Goal: Task Accomplishment & Management: Complete application form

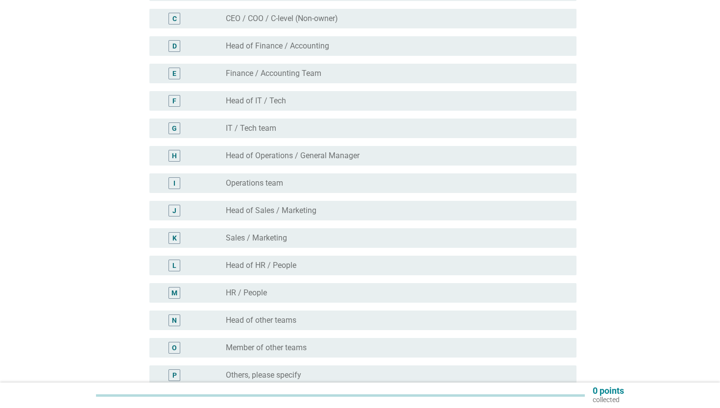
scroll to position [259, 0]
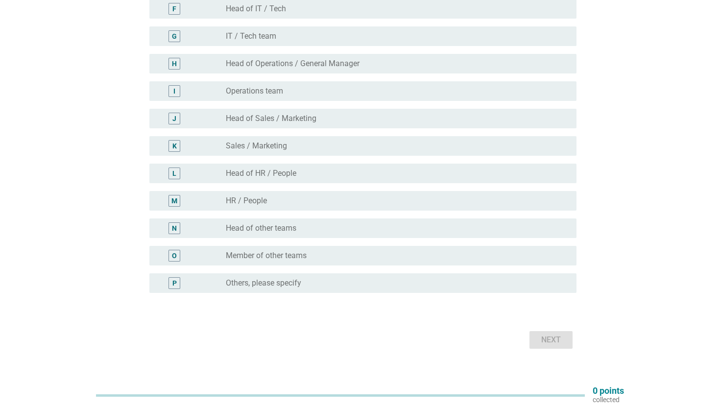
click at [243, 288] on div "radio_button_unchecked Others, please specify" at bounding box center [397, 283] width 343 height 12
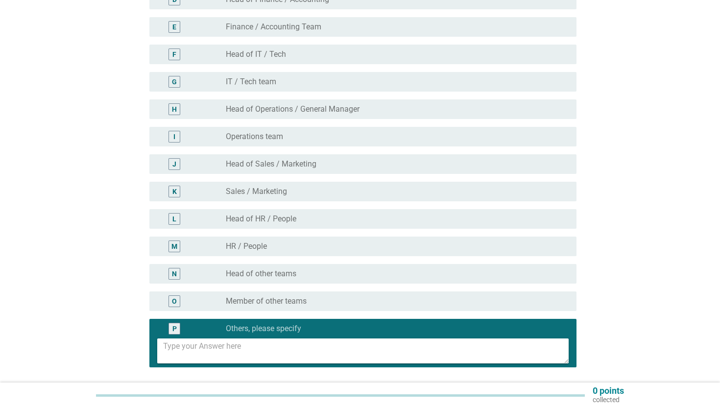
scroll to position [213, 0]
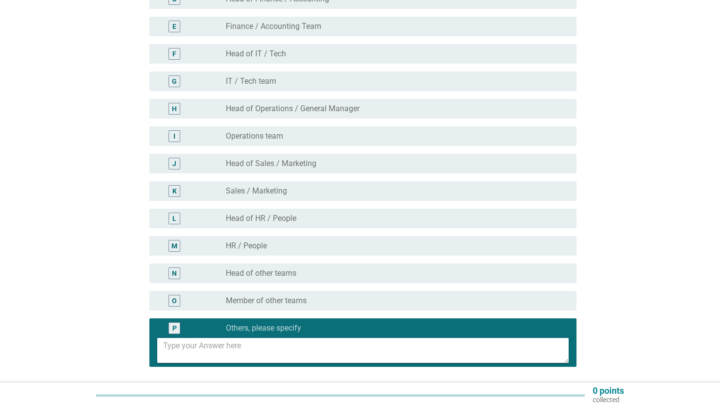
click at [284, 346] on textarea at bounding box center [365, 350] width 405 height 25
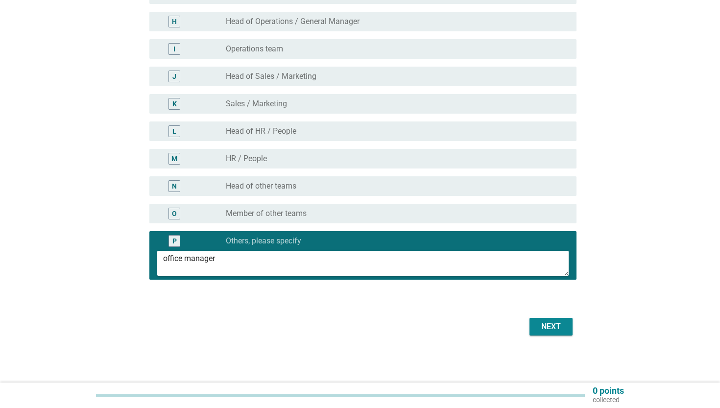
scroll to position [301, 0]
type textarea "office manager"
click at [533, 321] on button "Next" at bounding box center [550, 327] width 43 height 18
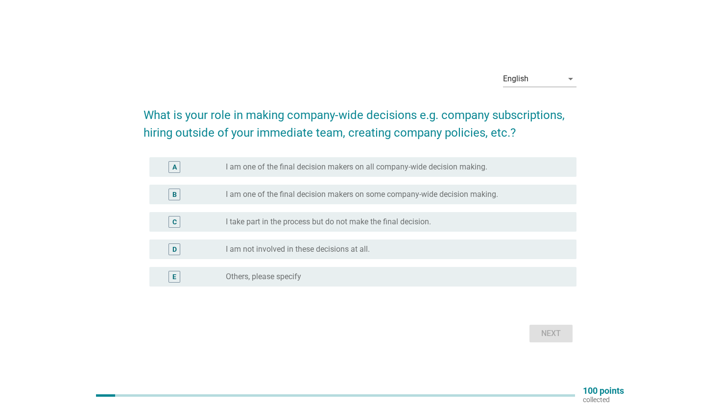
click at [410, 221] on label "I take part in the process but do not make the final decision." at bounding box center [328, 222] width 205 height 10
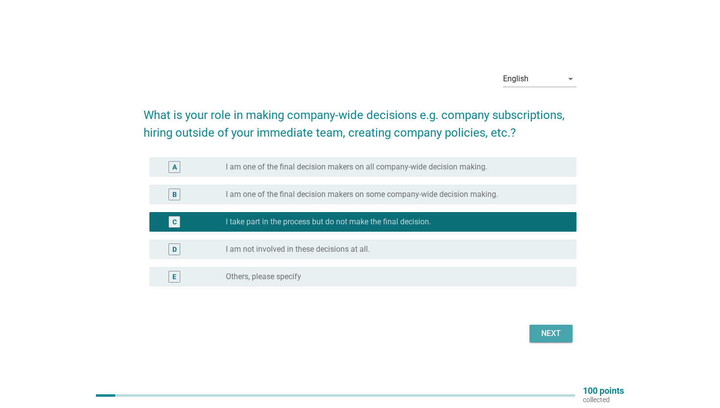
click at [549, 338] on div "Next" at bounding box center [550, 334] width 27 height 12
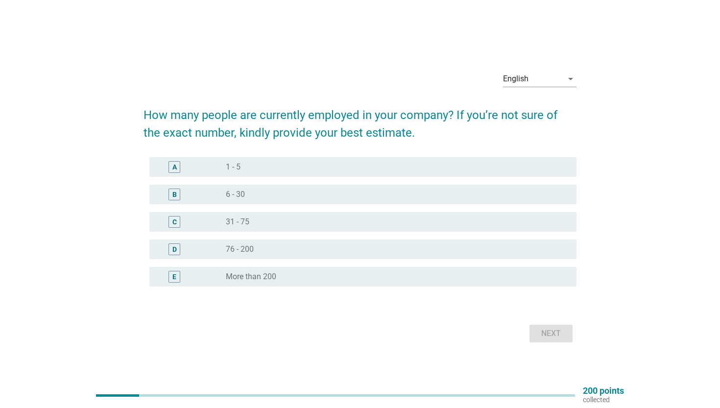
click at [477, 182] on div "B radio_button_unchecked 6 - 30" at bounding box center [359, 194] width 433 height 27
click at [478, 191] on div "radio_button_unchecked 6 - 30" at bounding box center [393, 195] width 335 height 10
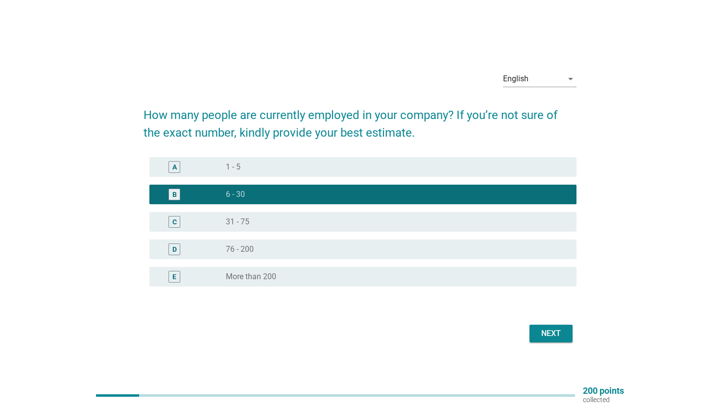
click at [543, 336] on div "Next" at bounding box center [550, 334] width 27 height 12
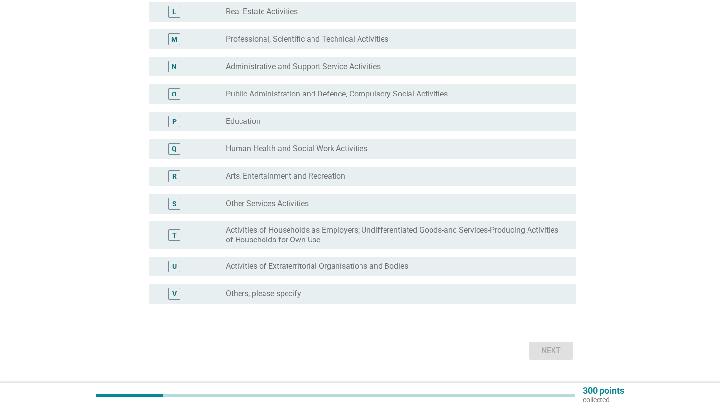
scroll to position [425, 0]
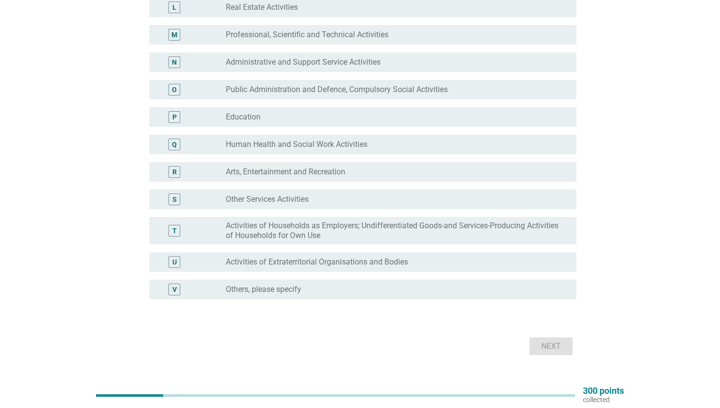
click at [335, 288] on div "radio_button_unchecked Others, please specify" at bounding box center [393, 290] width 335 height 10
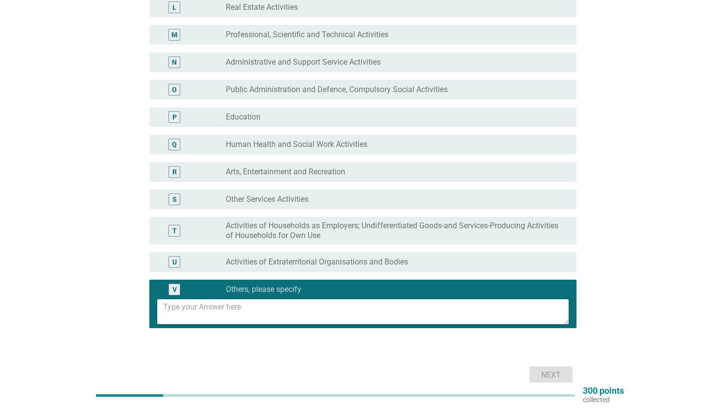
click at [328, 305] on textarea at bounding box center [365, 311] width 405 height 25
type textarea "legal"
click at [556, 362] on form "What industry does your business / employer fall under? A radio_button_unchecke…" at bounding box center [359, 20] width 433 height 734
click at [556, 371] on div "Next" at bounding box center [550, 375] width 27 height 12
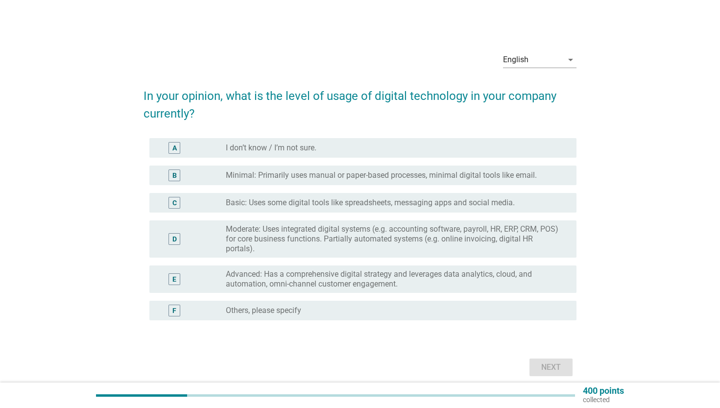
click at [492, 248] on label "Moderate: Uses integrated digital systems (e.g. accounting software, payroll, H…" at bounding box center [393, 238] width 335 height 29
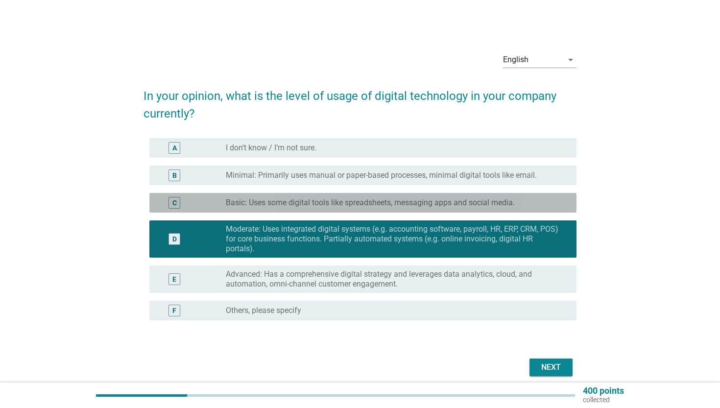
click at [506, 208] on div "radio_button_unchecked Basic: Uses some digital tools like spreadsheets, messag…" at bounding box center [397, 203] width 343 height 12
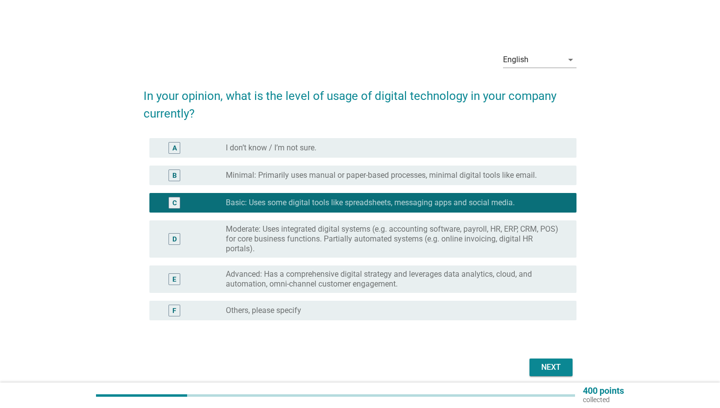
click at [540, 367] on div "Next" at bounding box center [550, 367] width 27 height 12
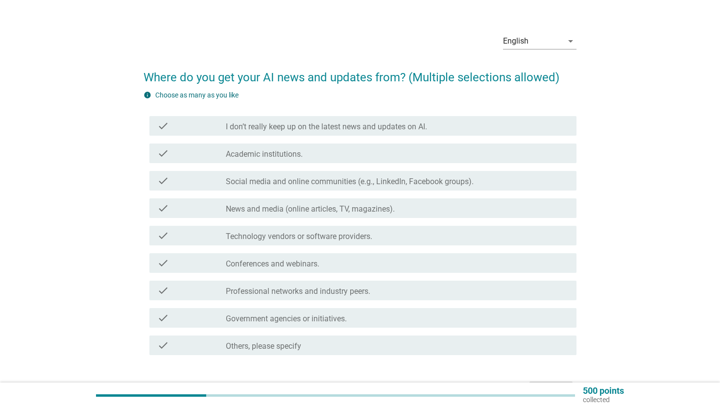
scroll to position [33, 0]
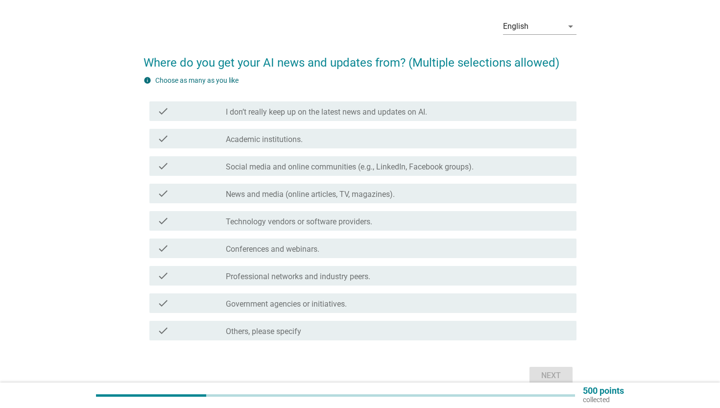
click at [475, 167] on div "check_box_outline_blank Social media and online communities (e.g., LinkedIn, Fa…" at bounding box center [397, 166] width 343 height 12
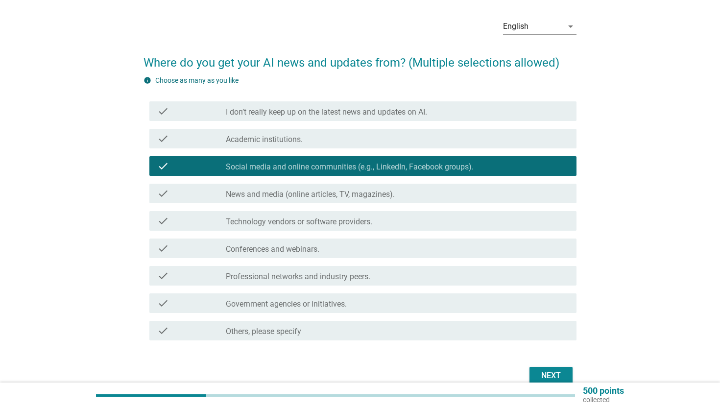
click at [473, 191] on div "check_box_outline_blank News and media (online articles, TV, magazines)." at bounding box center [397, 194] width 343 height 12
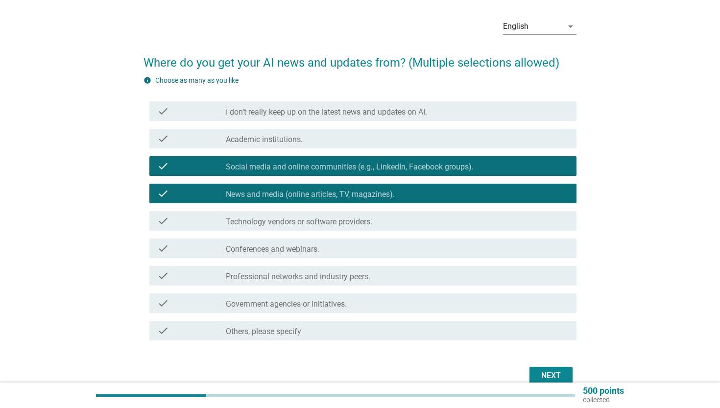
click at [538, 371] on div "Next" at bounding box center [550, 376] width 27 height 12
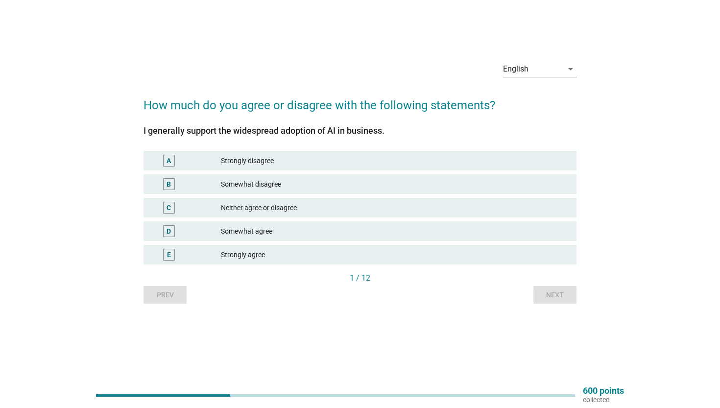
scroll to position [25, 0]
click at [473, 226] on div "Somewhat agree" at bounding box center [395, 231] width 348 height 12
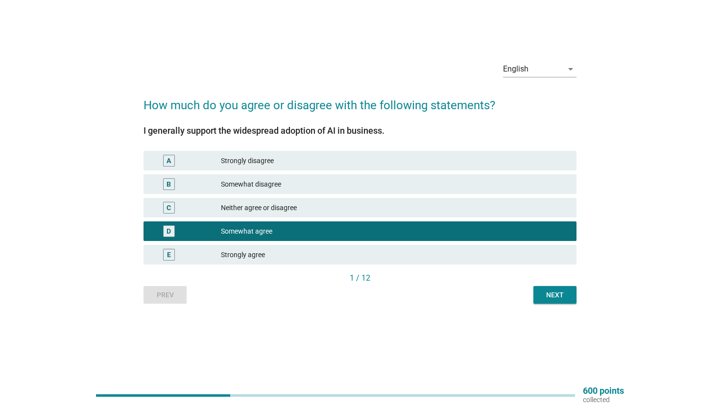
click at [552, 296] on div "Next" at bounding box center [554, 295] width 27 height 10
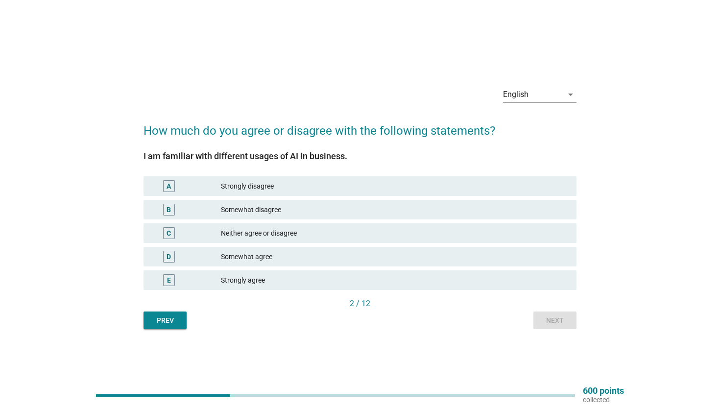
click at [539, 277] on div "Strongly agree" at bounding box center [395, 280] width 348 height 12
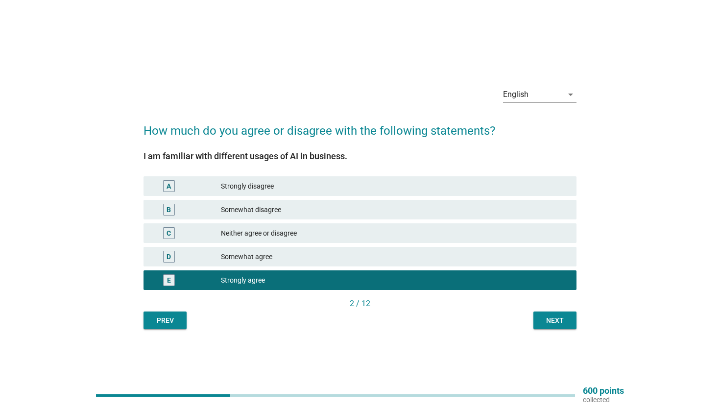
click at [538, 267] on div "D Somewhat agree" at bounding box center [360, 257] width 437 height 24
click at [538, 260] on div "Somewhat agree" at bounding box center [395, 257] width 348 height 12
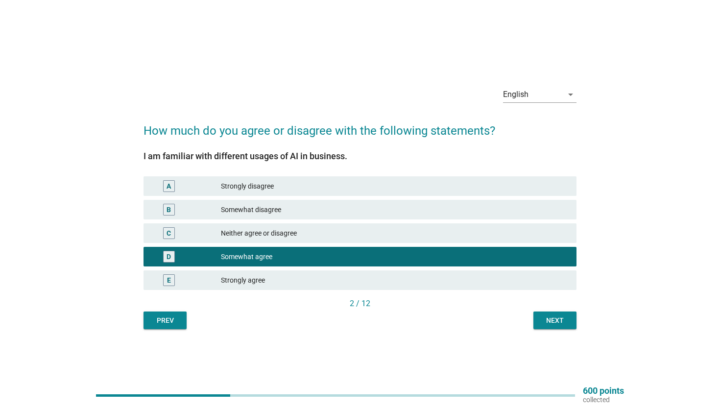
click at [545, 312] on button "Next" at bounding box center [554, 320] width 43 height 18
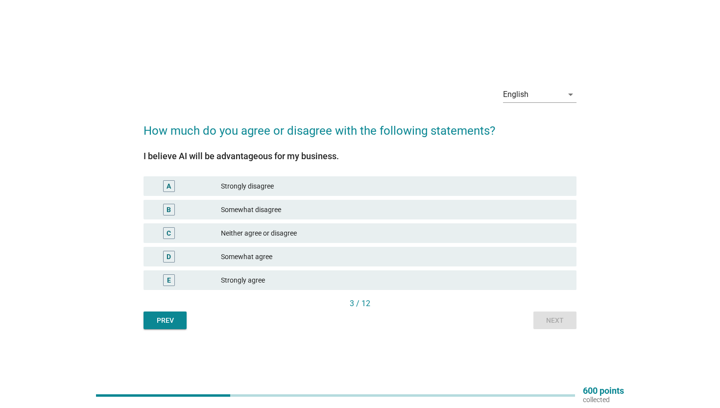
click at [519, 253] on div "Somewhat agree" at bounding box center [395, 257] width 348 height 12
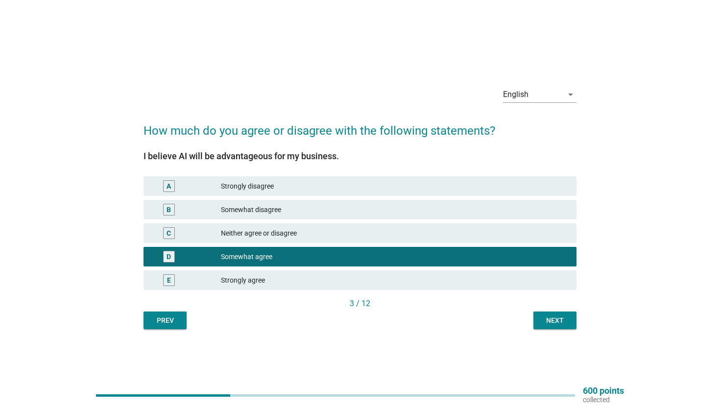
click at [549, 312] on button "Next" at bounding box center [554, 320] width 43 height 18
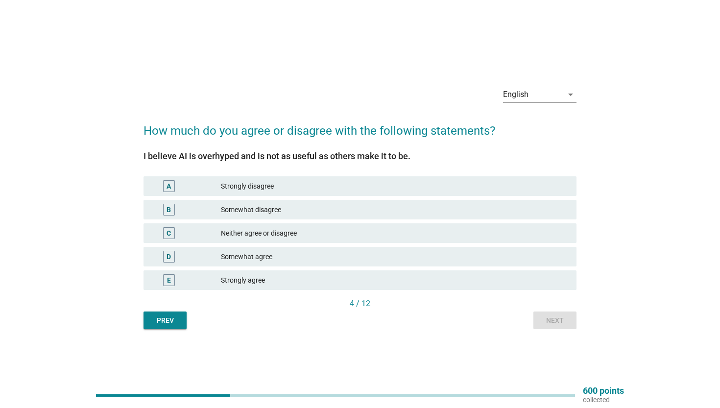
click at [512, 250] on div "D Somewhat agree" at bounding box center [359, 257] width 433 height 20
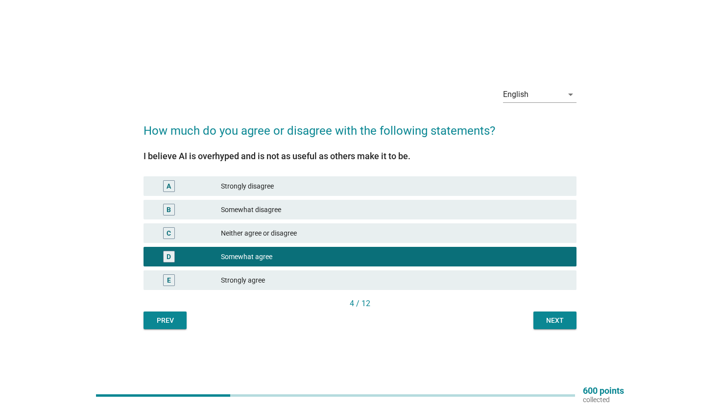
click at [558, 323] on div "Next" at bounding box center [554, 320] width 27 height 10
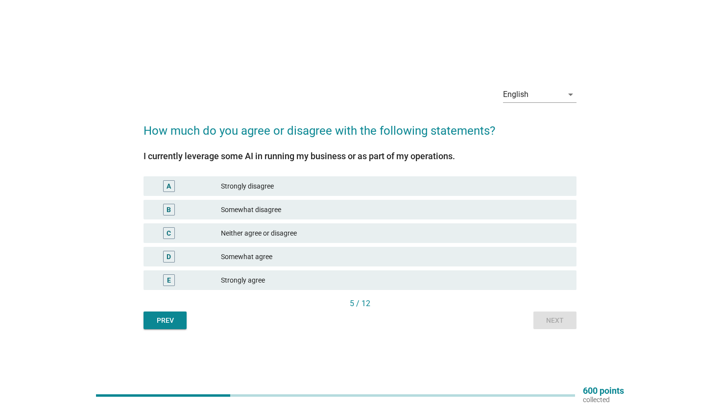
click at [515, 246] on div "D Somewhat agree" at bounding box center [360, 257] width 437 height 24
click at [518, 259] on div "Somewhat agree" at bounding box center [395, 257] width 348 height 12
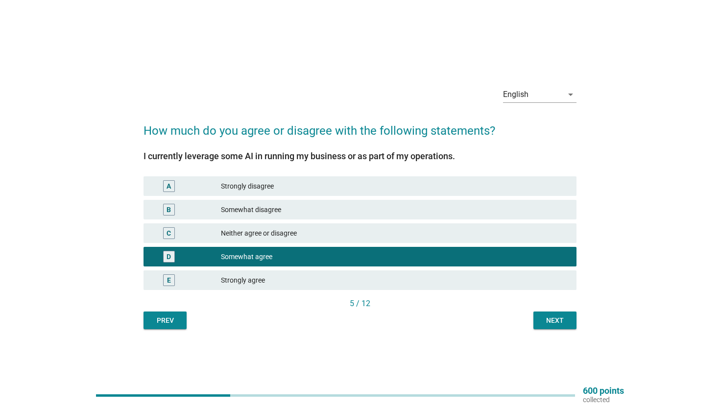
click at [550, 318] on div "Next" at bounding box center [554, 320] width 27 height 10
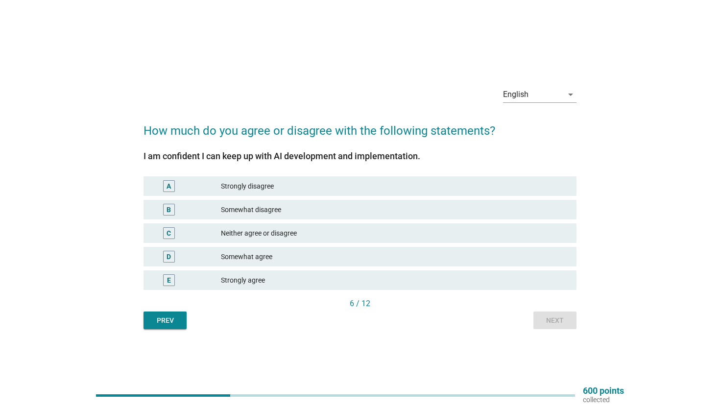
click at [519, 250] on div "D Somewhat agree" at bounding box center [359, 257] width 433 height 20
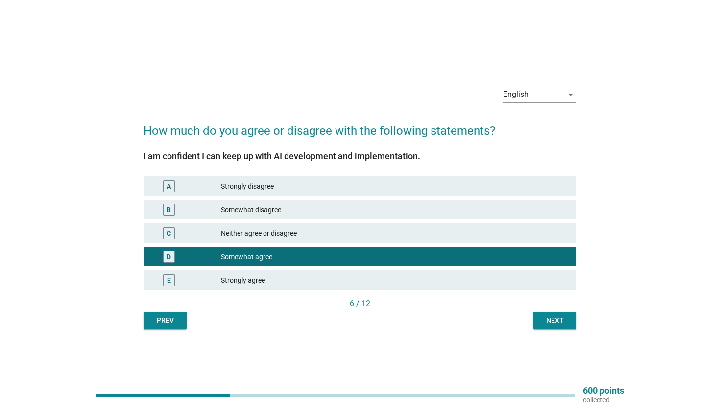
click at [562, 320] on div "Next" at bounding box center [554, 320] width 27 height 10
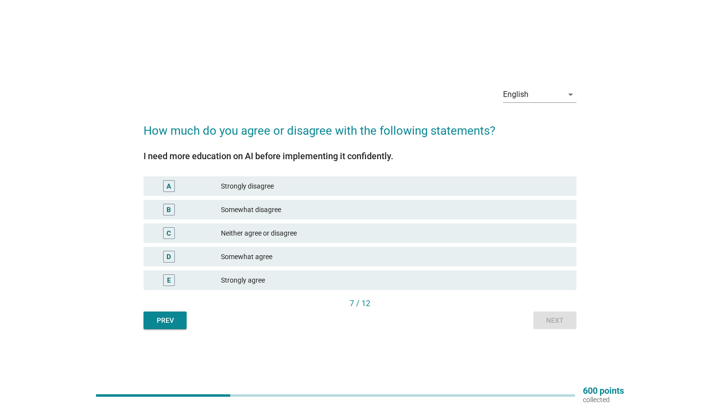
click at [522, 252] on div "Somewhat agree" at bounding box center [395, 257] width 348 height 12
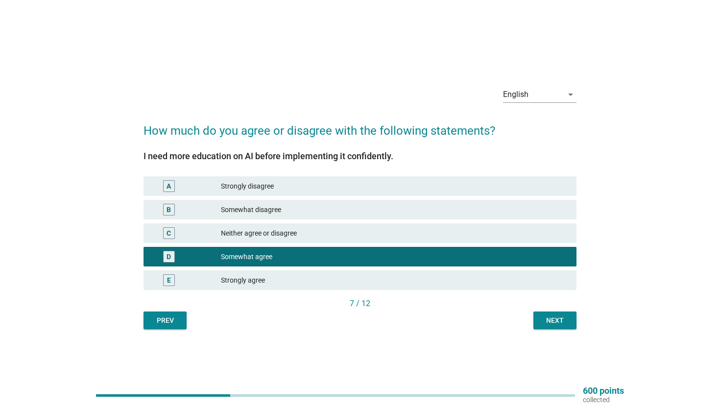
click at [564, 321] on div "Next" at bounding box center [554, 320] width 27 height 10
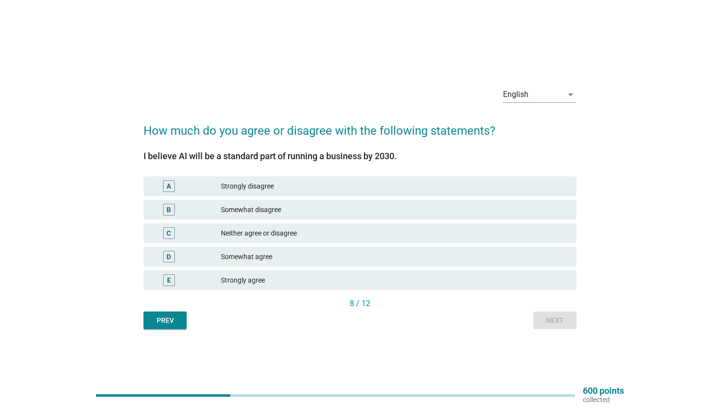
click at [510, 242] on div "C Neither agree or disagree" at bounding box center [359, 233] width 433 height 20
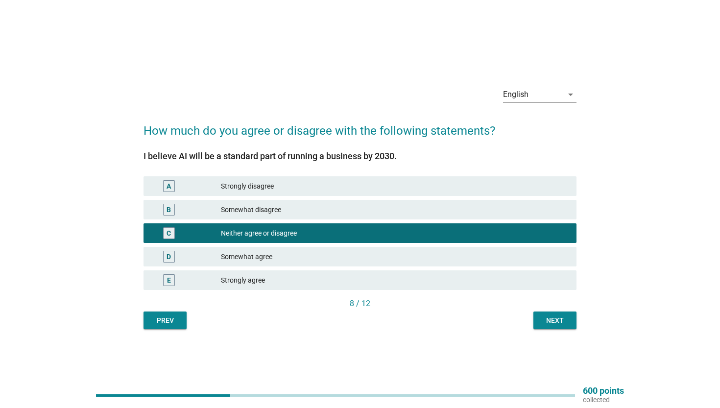
click at [519, 259] on div "Somewhat agree" at bounding box center [395, 257] width 348 height 12
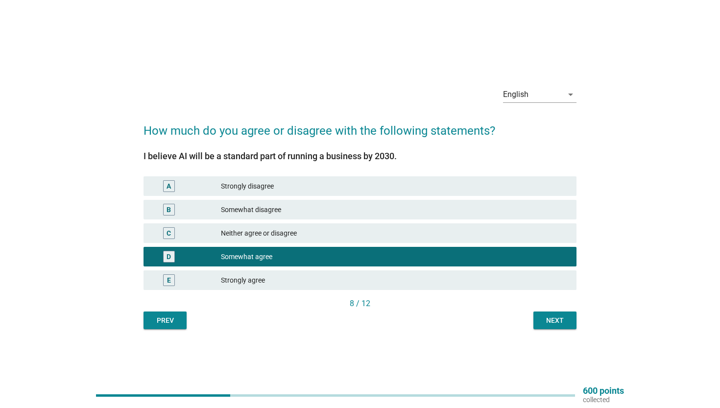
click at [551, 314] on button "Next" at bounding box center [554, 320] width 43 height 18
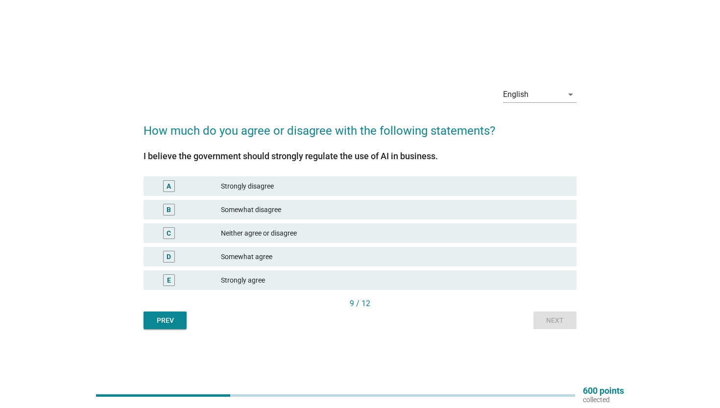
click at [518, 254] on div "Somewhat agree" at bounding box center [395, 257] width 348 height 12
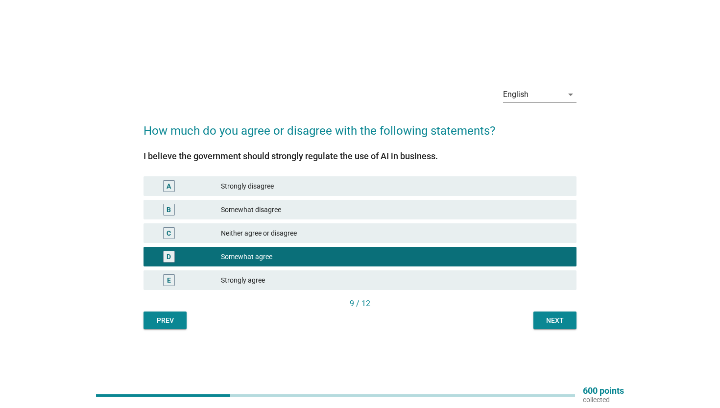
click at [514, 236] on div "Neither agree or disagree" at bounding box center [395, 233] width 348 height 12
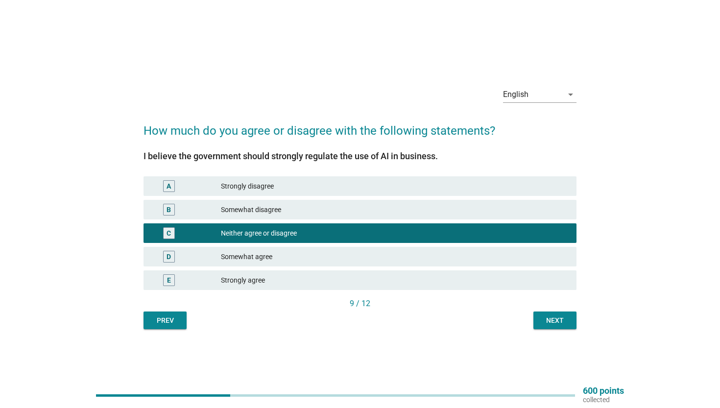
click at [545, 315] on div "Next" at bounding box center [554, 320] width 27 height 10
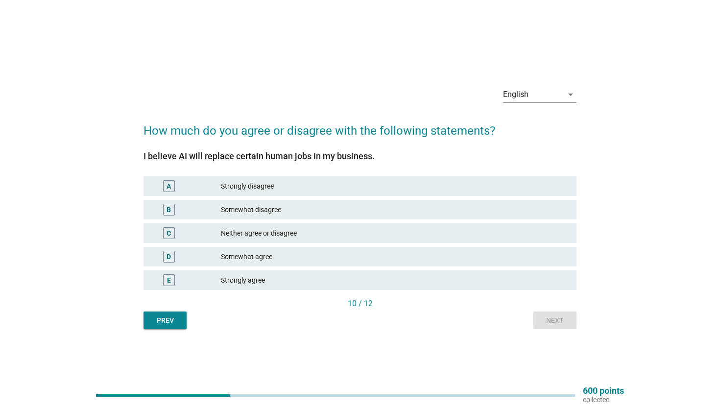
click at [509, 260] on div "Somewhat agree" at bounding box center [395, 257] width 348 height 12
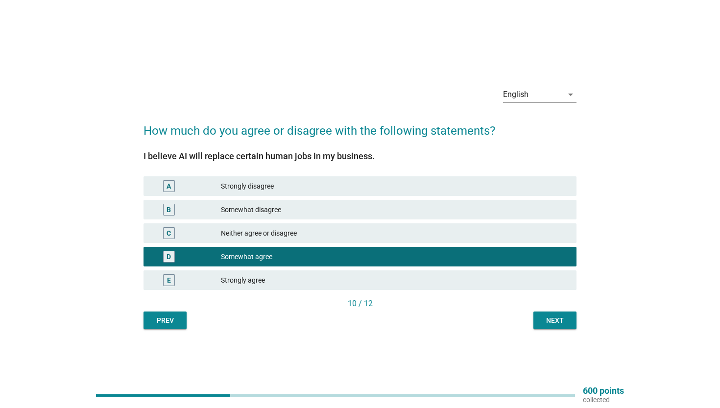
click at [509, 225] on div "C Neither agree or disagree" at bounding box center [359, 233] width 433 height 20
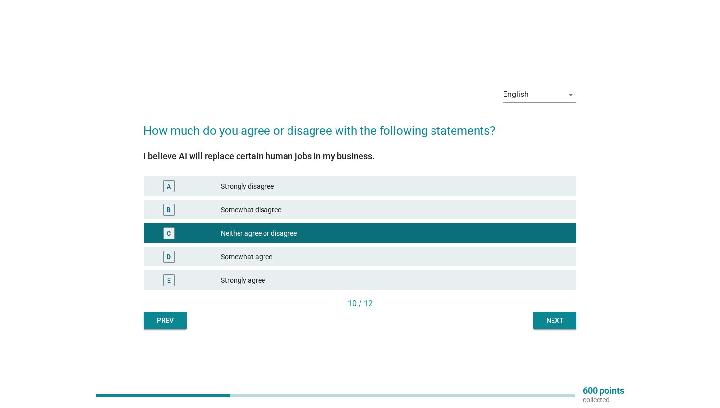
click at [548, 325] on div "Next" at bounding box center [554, 320] width 27 height 10
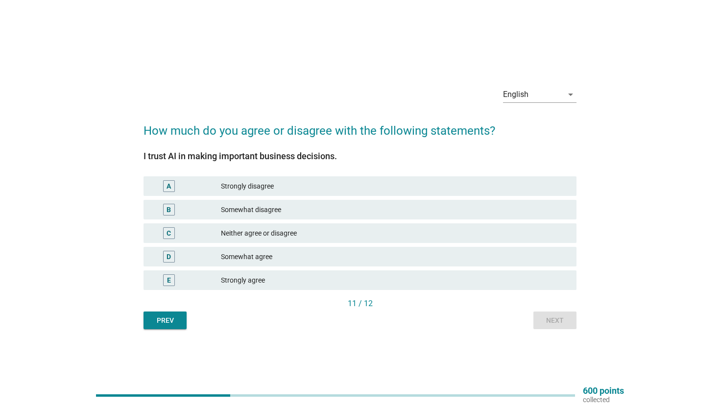
click at [505, 234] on div "Neither agree or disagree" at bounding box center [395, 233] width 348 height 12
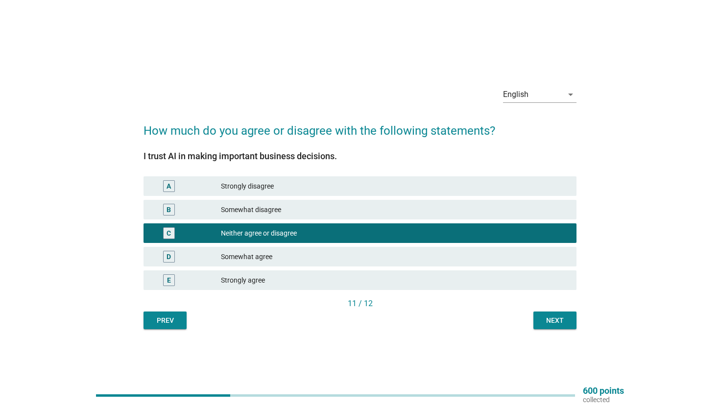
click at [508, 246] on div "D Somewhat agree" at bounding box center [360, 257] width 437 height 24
click at [560, 322] on div "Next" at bounding box center [554, 320] width 27 height 10
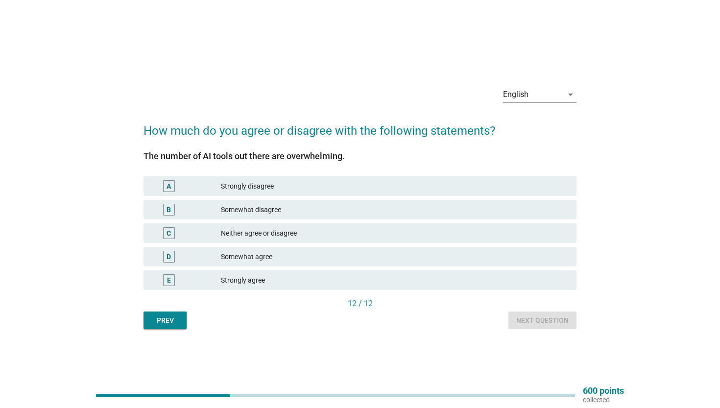
click at [515, 243] on div "C Neither agree or disagree" at bounding box center [360, 233] width 437 height 24
click at [511, 223] on div "C Neither agree or disagree" at bounding box center [359, 233] width 433 height 20
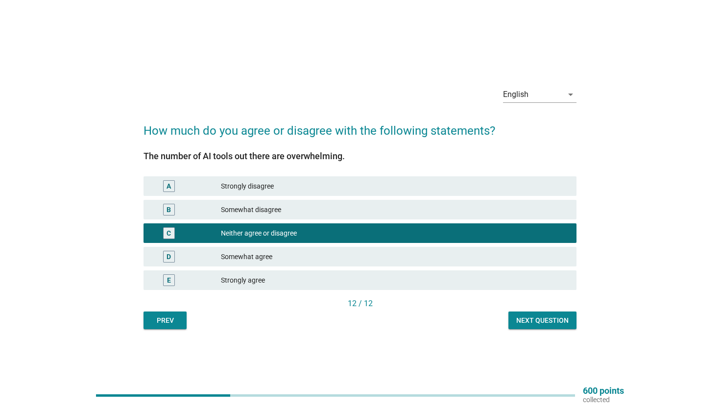
click at [533, 313] on button "Next question" at bounding box center [542, 320] width 68 height 18
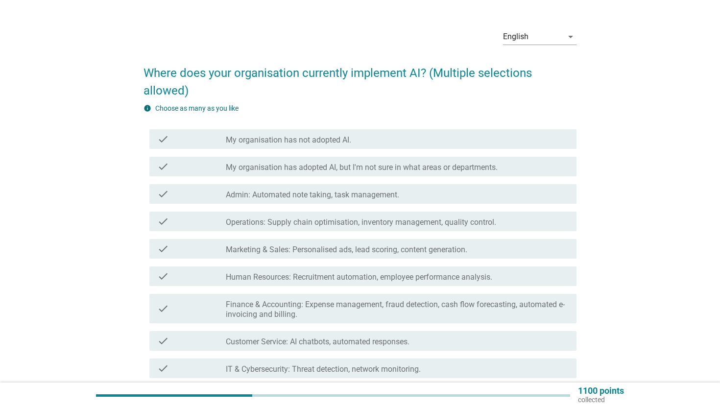
scroll to position [25, 0]
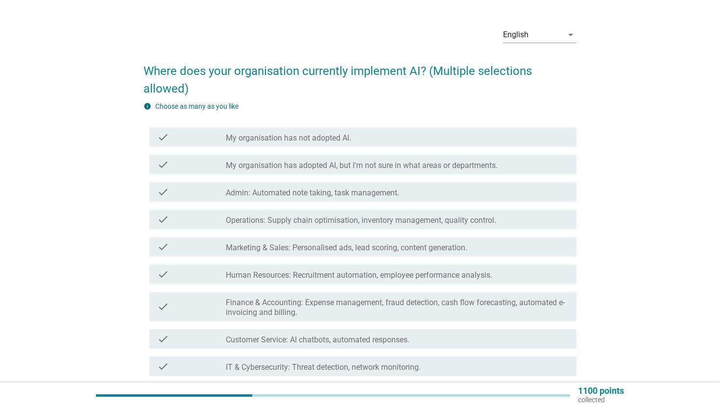
click at [461, 143] on div "check check_box_outline_blank My organisation has not adopted AI." at bounding box center [362, 137] width 427 height 20
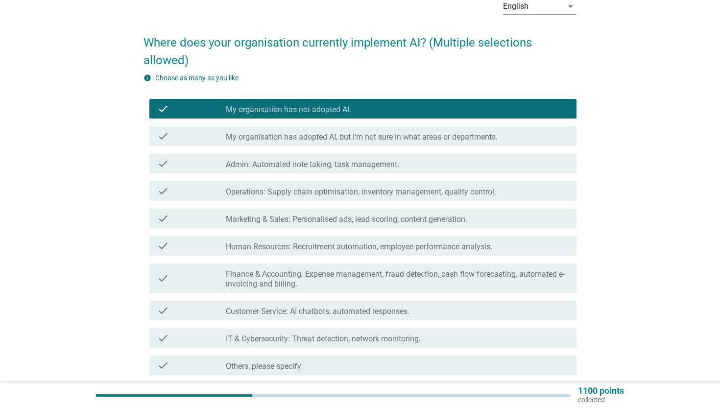
scroll to position [56, 0]
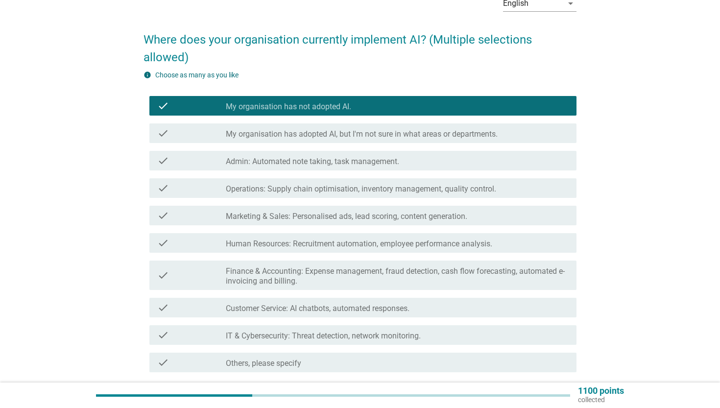
click at [469, 143] on div "check check_box_outline_blank My organisation has adopted AI, but I'm not sure …" at bounding box center [359, 132] width 433 height 27
click at [469, 137] on label "My organisation has adopted AI, but I'm not sure in what areas or departments." at bounding box center [362, 134] width 272 height 10
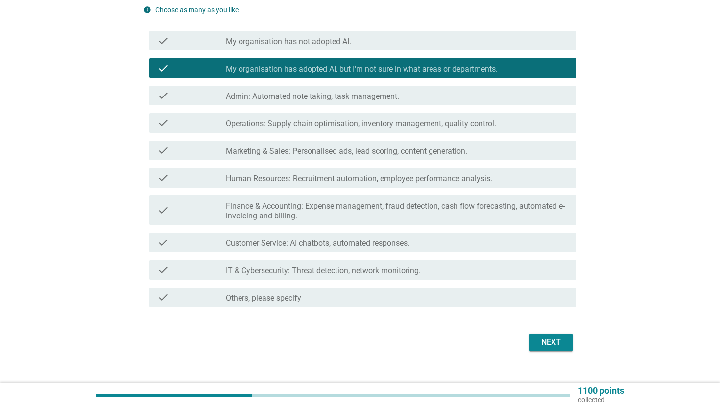
scroll to position [126, 0]
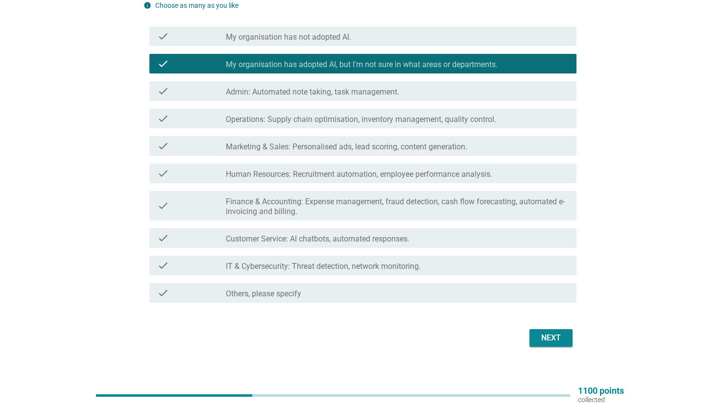
click at [527, 340] on div "Next" at bounding box center [359, 338] width 433 height 24
click at [535, 340] on button "Next" at bounding box center [550, 338] width 43 height 18
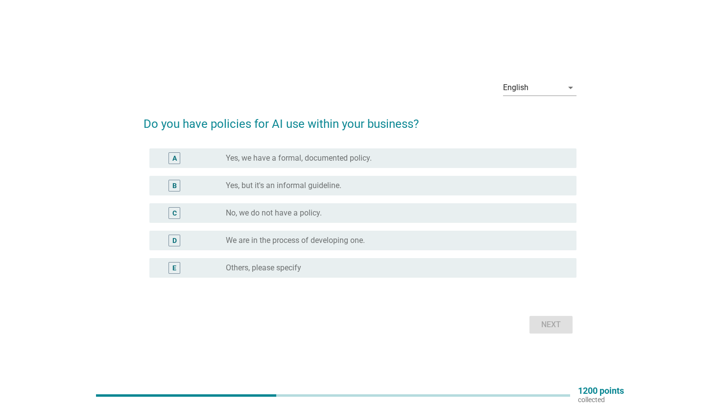
click at [496, 214] on div "radio_button_unchecked No, we do not have a policy." at bounding box center [393, 213] width 335 height 10
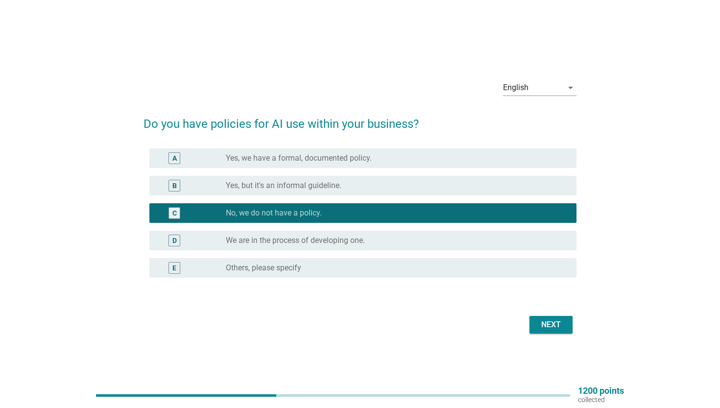
click at [545, 321] on div "Next" at bounding box center [550, 325] width 27 height 12
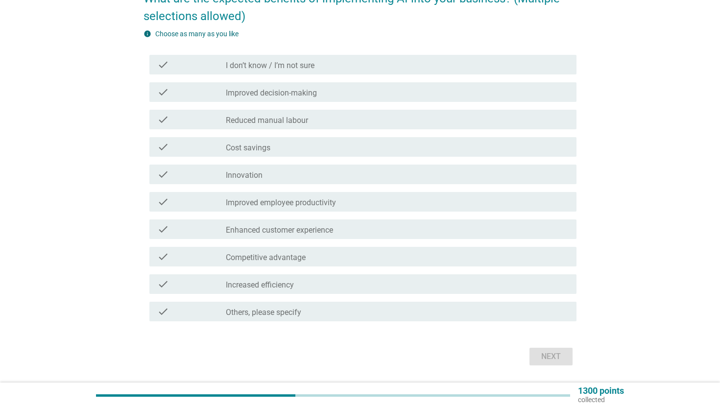
scroll to position [98, 0]
click at [544, 93] on div "check_box_outline_blank Improved decision-making" at bounding box center [397, 91] width 343 height 12
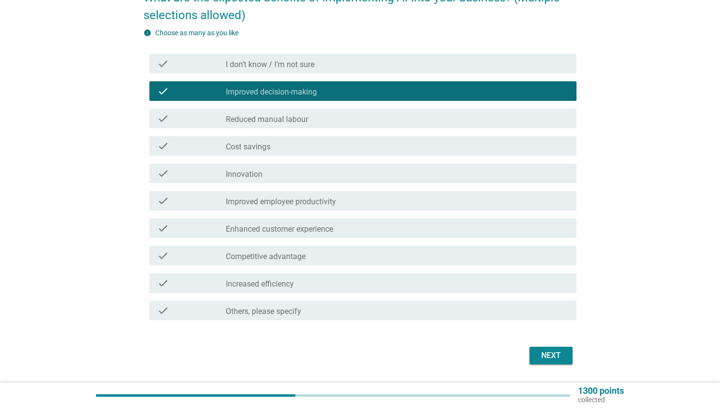
click at [549, 355] on div "Next" at bounding box center [550, 356] width 27 height 12
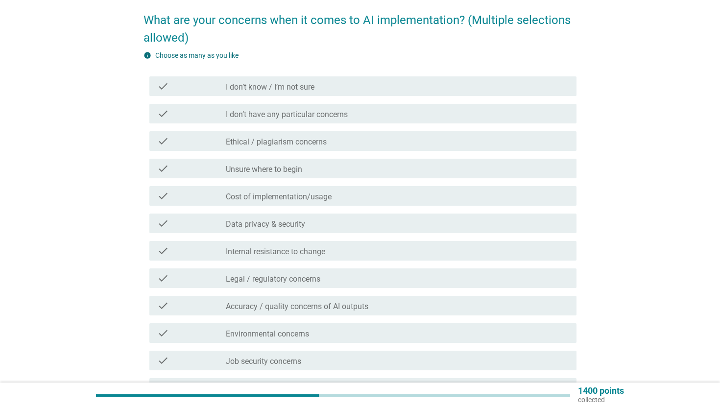
scroll to position [76, 0]
click at [518, 256] on div "check check_box_outline_blank Internal resistance to change" at bounding box center [362, 250] width 427 height 20
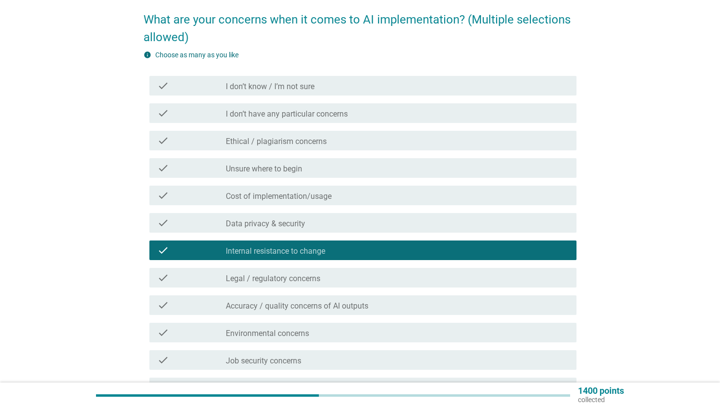
click at [523, 203] on div "check check_box_outline_blank Cost of implementation/usage" at bounding box center [362, 196] width 427 height 20
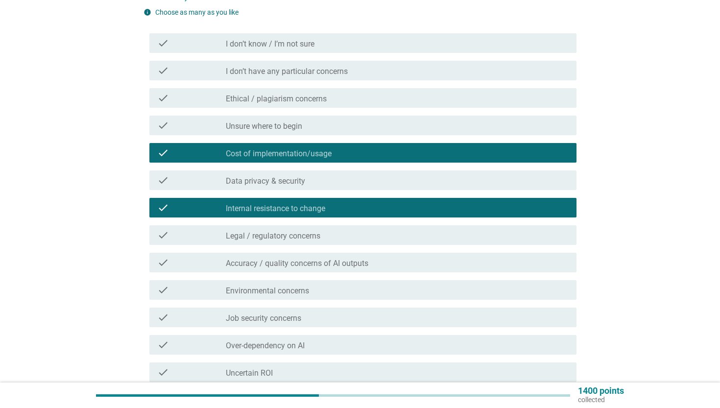
scroll to position [146, 0]
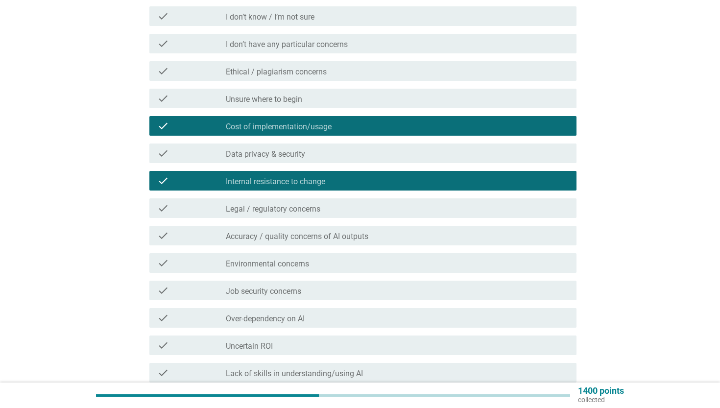
click at [508, 216] on div "check check_box_outline_blank Legal / regulatory concerns" at bounding box center [362, 208] width 427 height 20
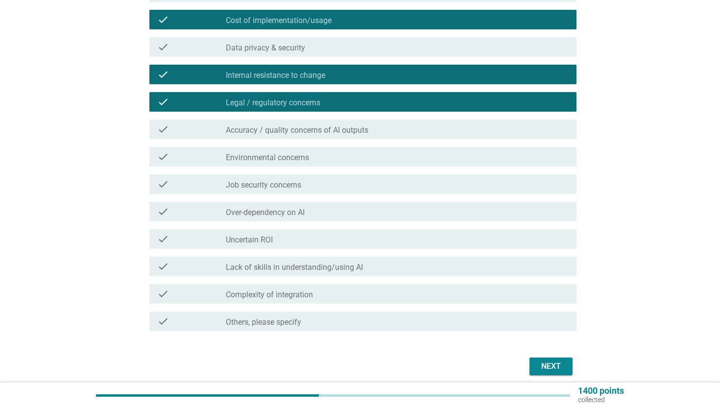
scroll to position [288, 0]
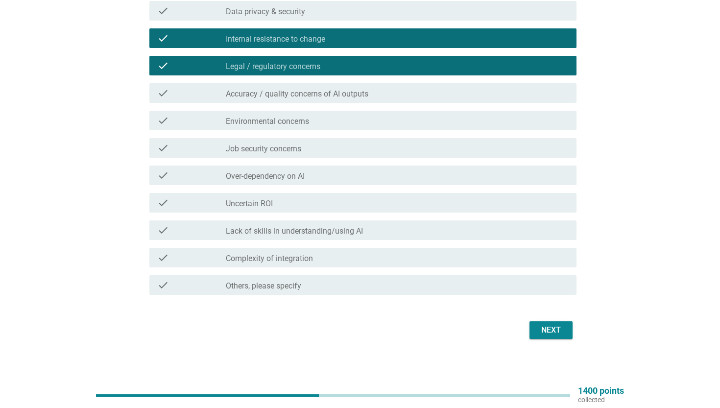
click at [549, 326] on div "Next" at bounding box center [550, 330] width 27 height 12
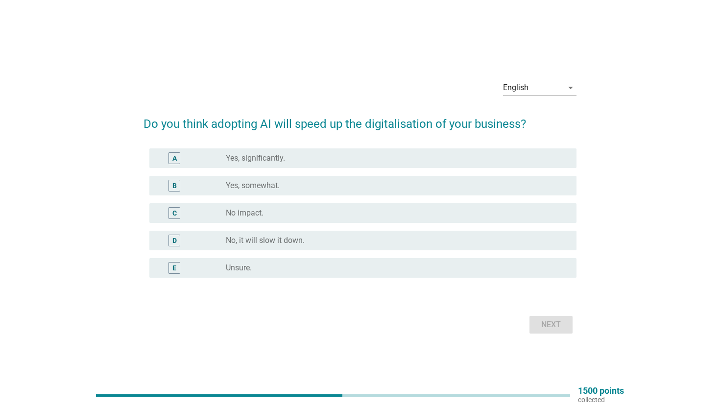
click at [489, 189] on div "radio_button_unchecked Yes, somewhat." at bounding box center [393, 186] width 335 height 10
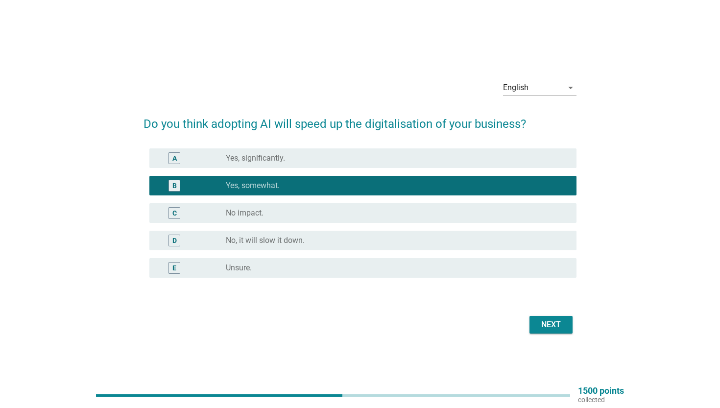
click at [538, 322] on div "Next" at bounding box center [550, 325] width 27 height 12
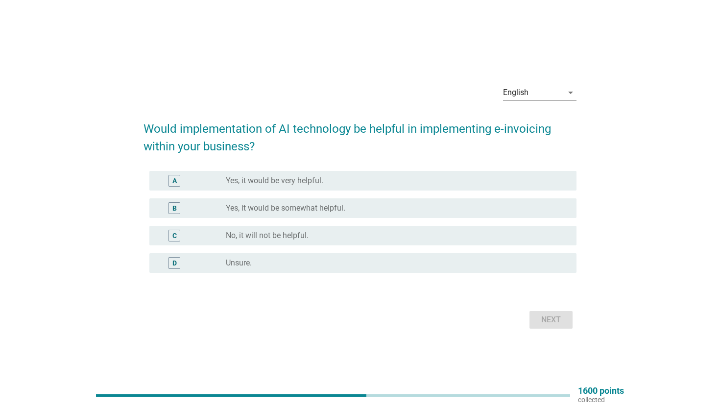
click at [466, 230] on div "radio_button_unchecked No, it will not be helpful." at bounding box center [397, 236] width 343 height 12
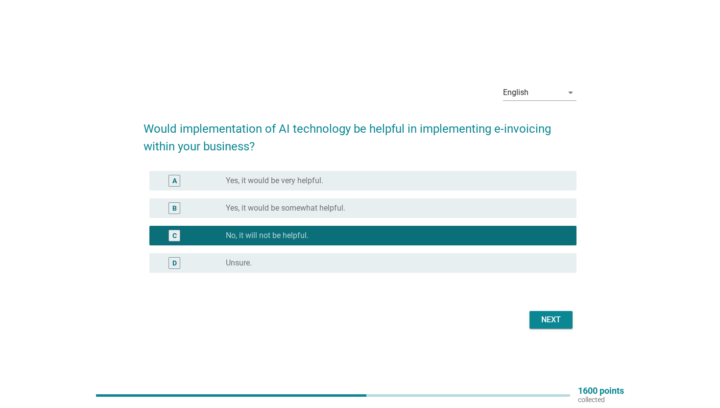
click at [473, 210] on div "radio_button_unchecked Yes, it would be somewhat helpful." at bounding box center [393, 208] width 335 height 10
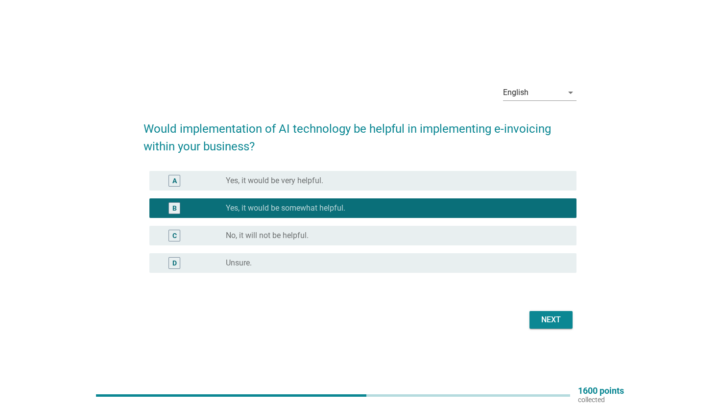
click at [540, 321] on div "Next" at bounding box center [550, 320] width 27 height 12
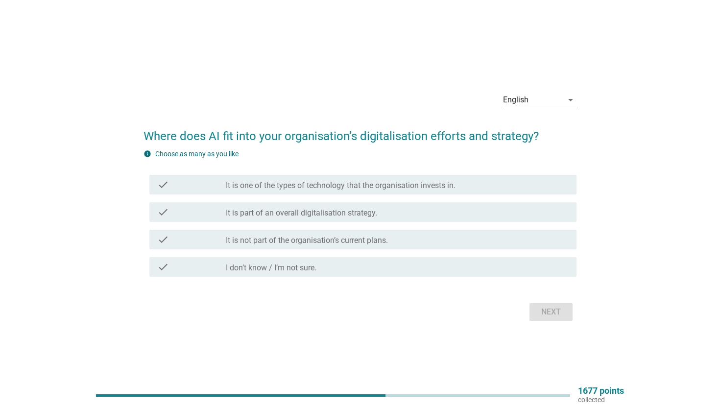
click at [480, 218] on div "check check_box_outline_blank It is part of an overall digitalisation strategy." at bounding box center [362, 212] width 427 height 20
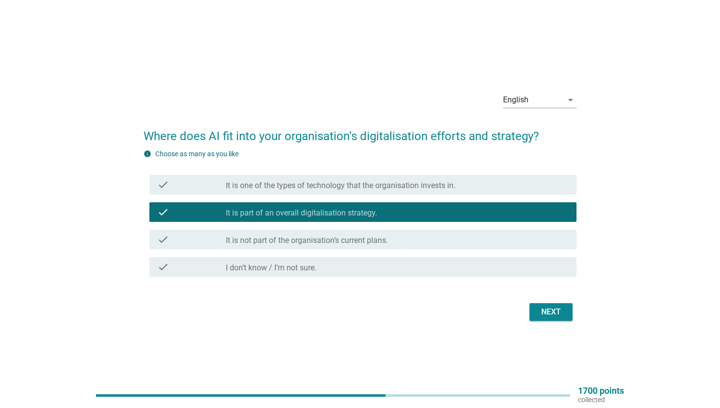
click at [550, 319] on button "Next" at bounding box center [550, 312] width 43 height 18
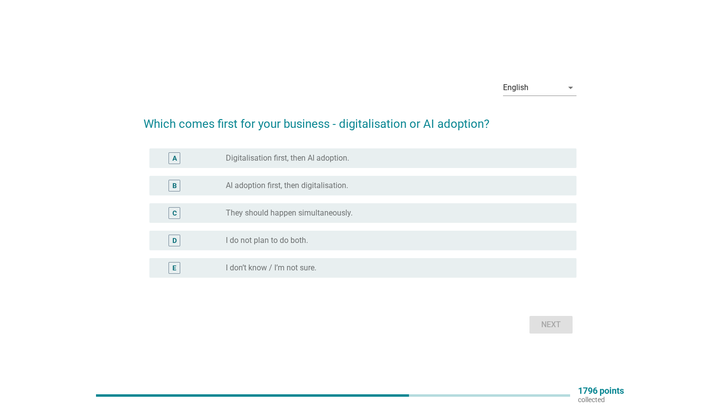
click at [439, 213] on div "radio_button_unchecked They should happen simultaneously." at bounding box center [393, 213] width 335 height 10
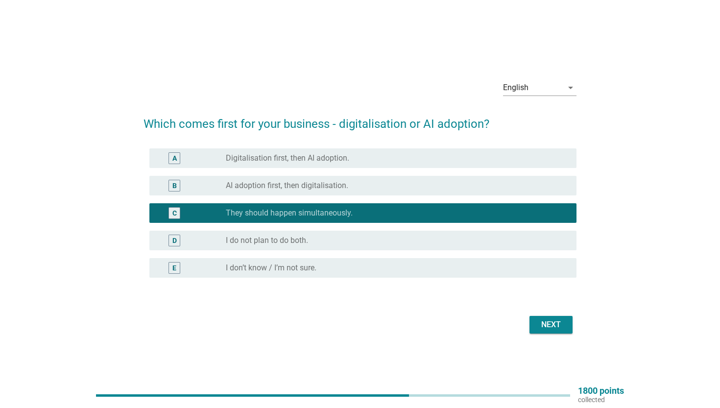
click at [548, 325] on div "Next" at bounding box center [550, 325] width 27 height 12
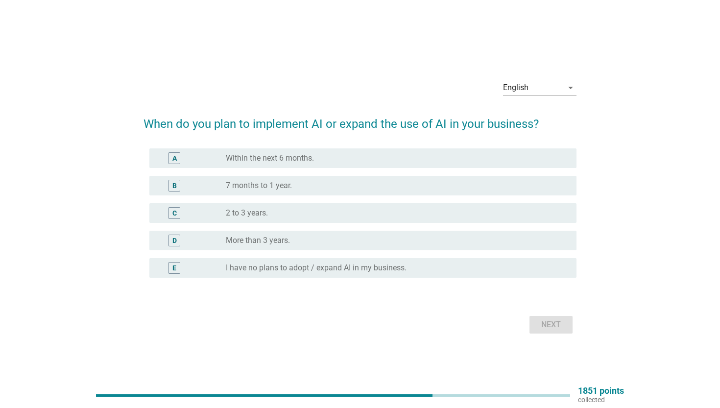
click at [466, 189] on div "radio_button_unchecked 7 months to 1 year." at bounding box center [393, 186] width 335 height 10
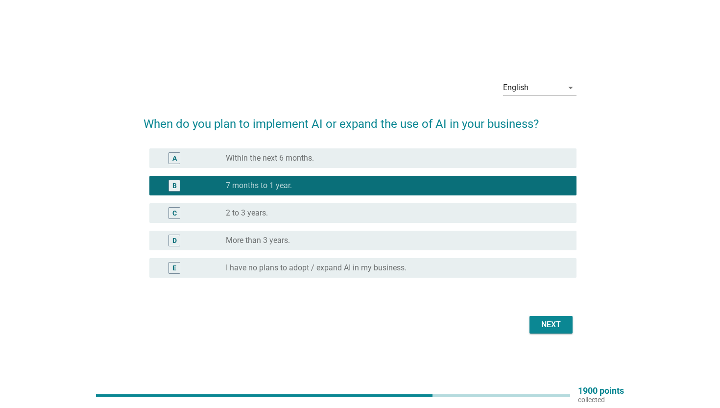
click at [556, 325] on div "Next" at bounding box center [550, 325] width 27 height 12
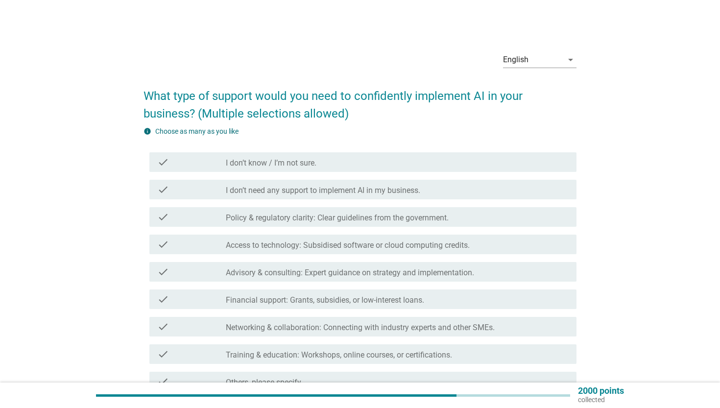
click at [441, 264] on div "check check_box_outline_blank Advisory & consulting: Expert guidance on strateg…" at bounding box center [362, 272] width 427 height 20
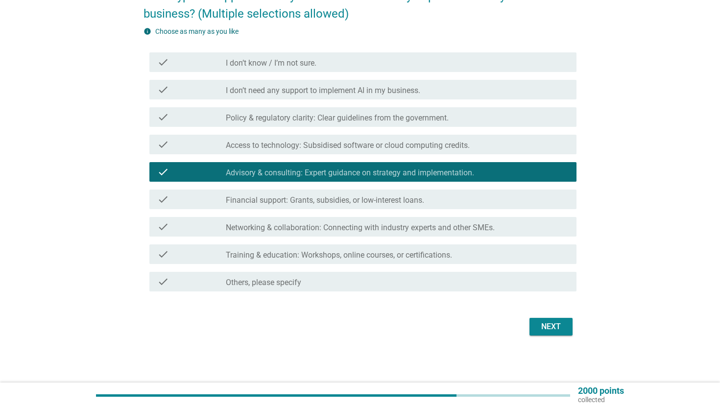
click at [437, 229] on label "Networking & collaboration: Connecting with industry experts and other SMEs." at bounding box center [360, 228] width 269 height 10
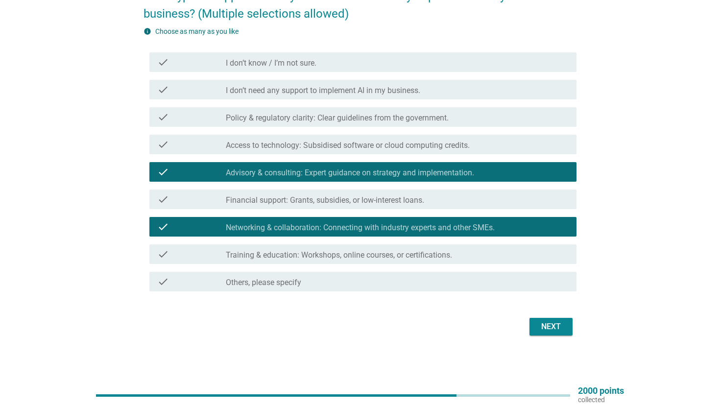
click at [463, 115] on div "check_box_outline_blank Policy & regulatory clarity: Clear guidelines from the …" at bounding box center [397, 117] width 343 height 12
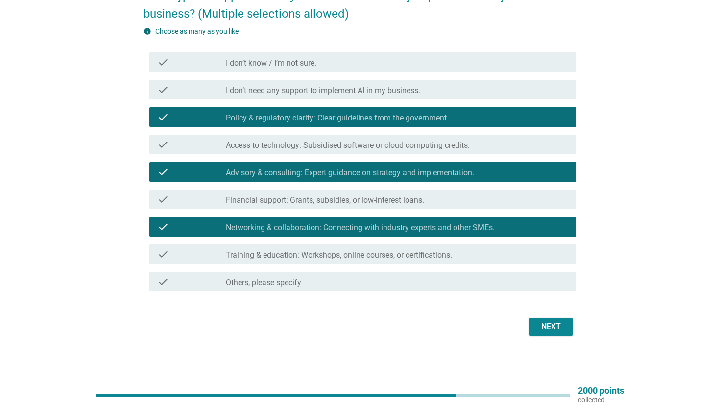
click at [566, 323] on button "Next" at bounding box center [550, 327] width 43 height 18
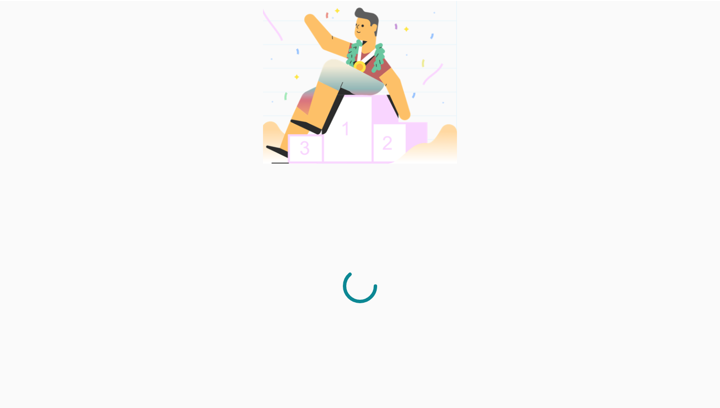
click at [436, 193] on div at bounding box center [360, 286] width 206 height 244
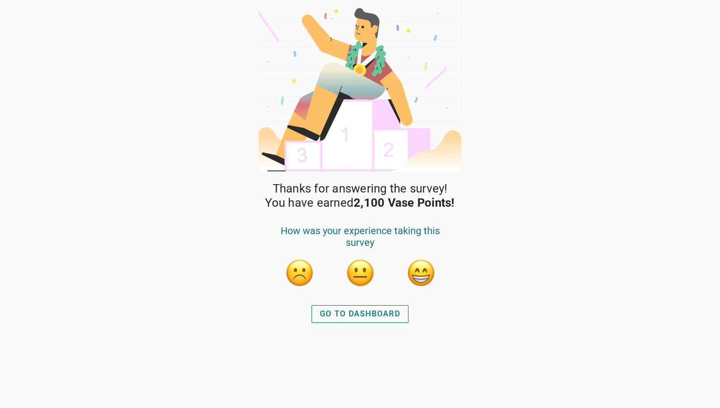
click at [384, 313] on div "GO TO DASHBOARD" at bounding box center [360, 314] width 80 height 12
